Goal: Information Seeking & Learning: Learn about a topic

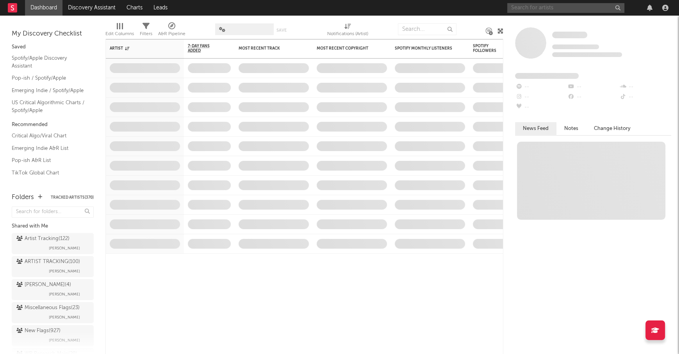
click at [557, 11] on input "text" at bounding box center [565, 8] width 117 height 10
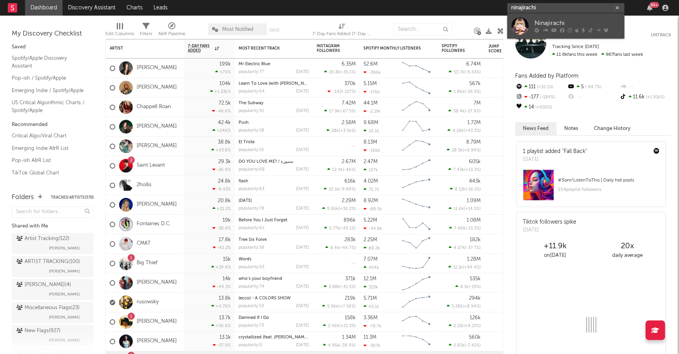
type input "ninajirachi"
click at [574, 18] on link "Ninajirachi" at bounding box center [565, 25] width 117 height 25
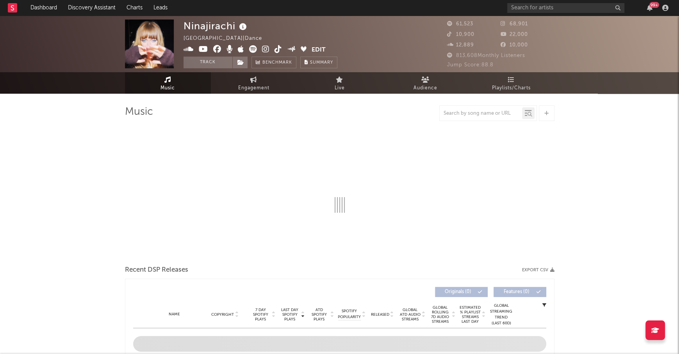
select select "6m"
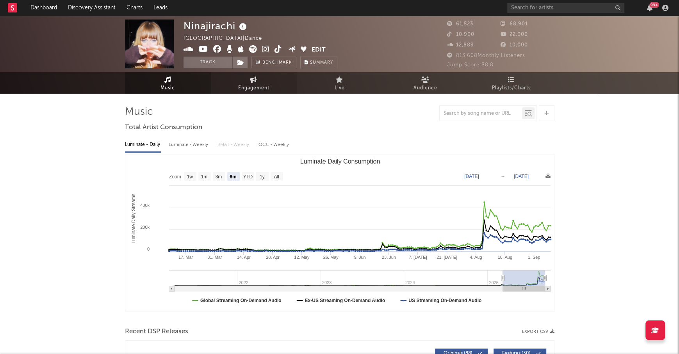
click at [263, 84] on span "Engagement" at bounding box center [253, 88] width 31 height 9
select select "1w"
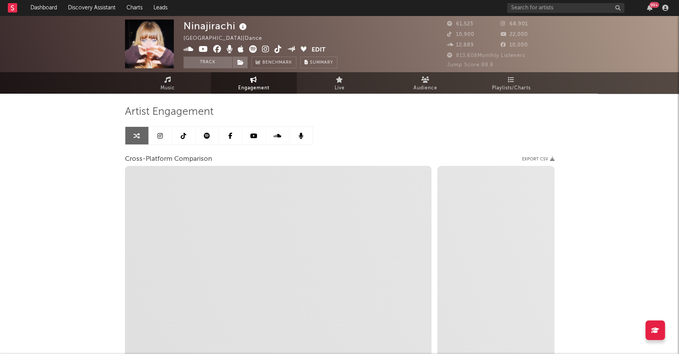
select select "1m"
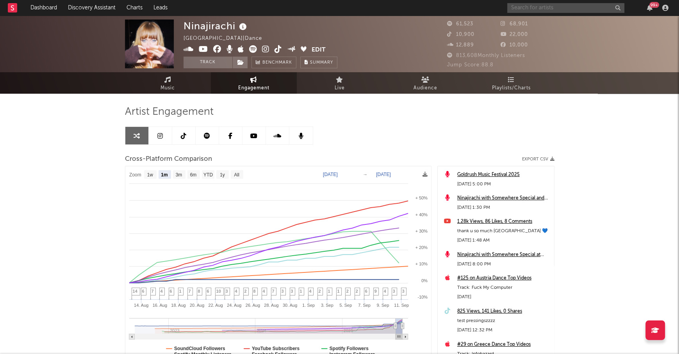
click at [549, 5] on input "text" at bounding box center [565, 8] width 117 height 10
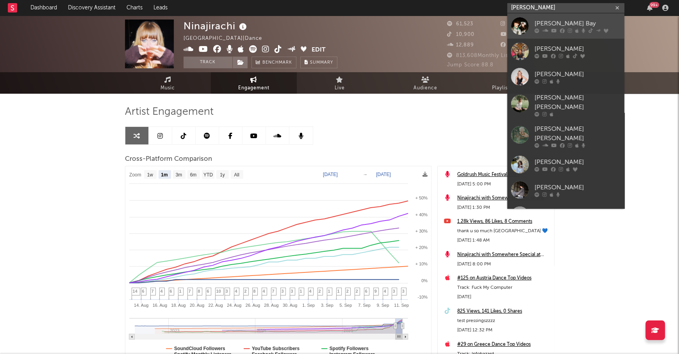
type input "[PERSON_NAME]"
click at [575, 24] on div "[PERSON_NAME] Bay" at bounding box center [578, 23] width 86 height 9
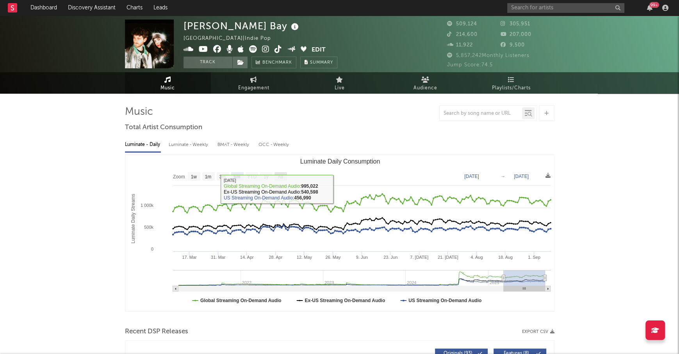
click at [279, 176] on text "All" at bounding box center [280, 176] width 5 height 5
select select "All"
type input "[DATE]"
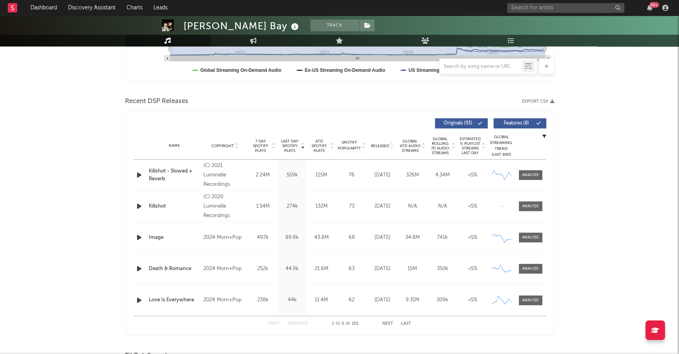
scroll to position [232, 0]
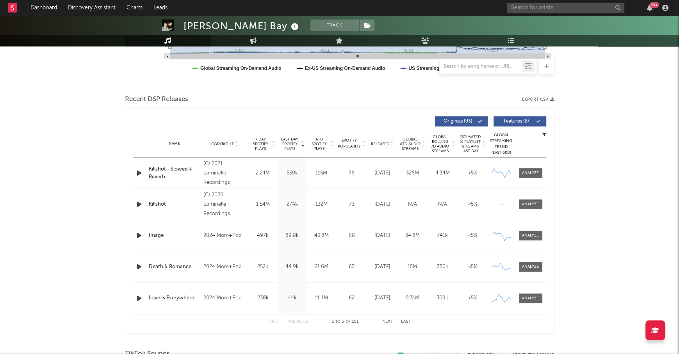
click at [390, 323] on button "Next" at bounding box center [387, 322] width 11 height 4
click at [277, 323] on button "First" at bounding box center [273, 322] width 11 height 4
